Goal: Task Accomplishment & Management: Manage account settings

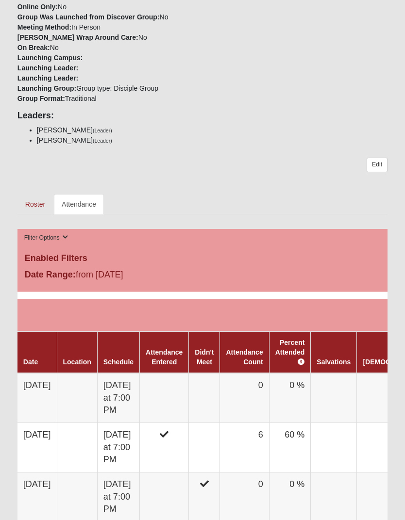
scroll to position [319, 0]
click at [130, 397] on td "Tuesday at 7:00 PM" at bounding box center [118, 398] width 42 height 50
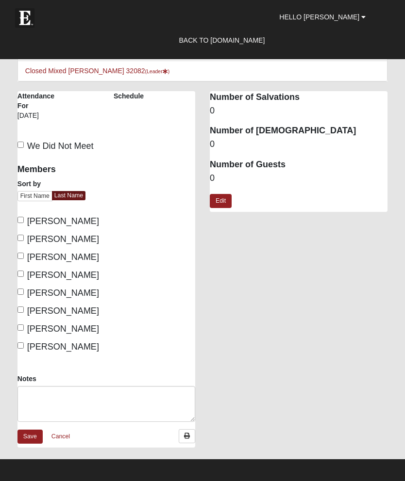
click at [23, 257] on input "[PERSON_NAME]" at bounding box center [20, 256] width 6 height 6
checkbox input "true"
click at [24, 272] on input "[PERSON_NAME]" at bounding box center [20, 274] width 6 height 6
checkbox input "true"
click at [24, 292] on input "[PERSON_NAME]" at bounding box center [20, 292] width 6 height 6
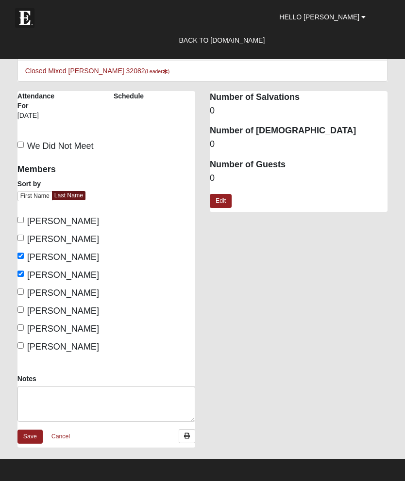
checkbox input "true"
click at [33, 439] on link "Save" at bounding box center [29, 437] width 25 height 14
